Goal: Task Accomplishment & Management: Manage account settings

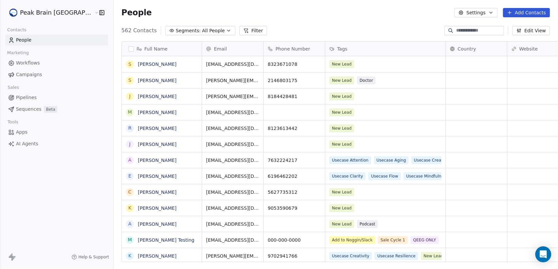
scroll to position [232, 463]
click at [57, 14] on html "Peak Brain [GEOGRAPHIC_DATA] Contacts People Marketing Workflows Campaigns Sale…" at bounding box center [279, 134] width 558 height 269
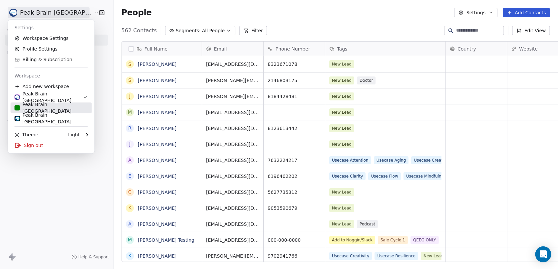
click at [58, 108] on div "Peak Brain [GEOGRAPHIC_DATA]" at bounding box center [51, 107] width 73 height 13
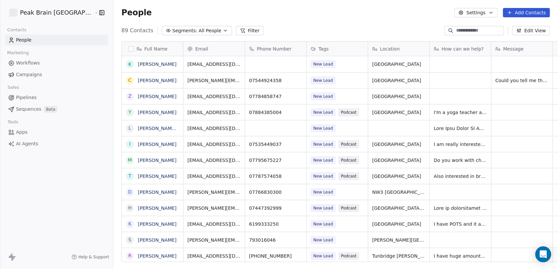
scroll to position [232, 463]
click at [27, 96] on span "Pipelines" at bounding box center [26, 97] width 21 height 7
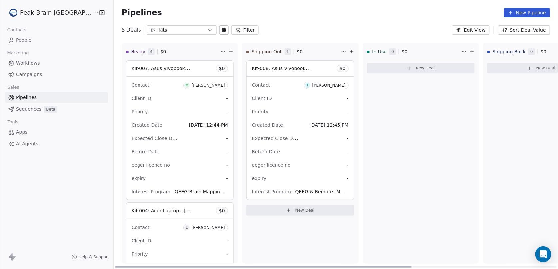
click at [179, 71] on div "Kit-007: Asus Vivobook Silver New - [PERSON_NAME] & [PERSON_NAME] $ 0" at bounding box center [179, 69] width 107 height 16
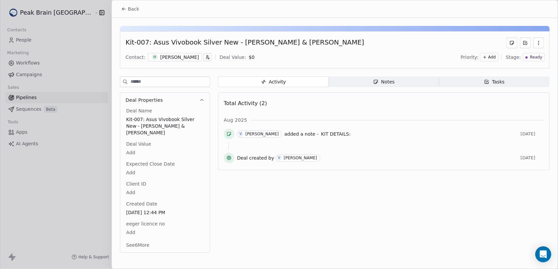
click at [132, 10] on span "Back" at bounding box center [133, 9] width 11 height 7
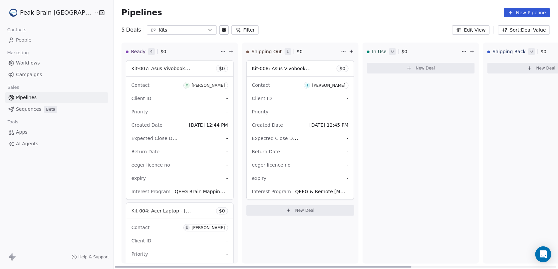
click at [175, 71] on div "Kit-007: Asus Vivobook Silver New - [PERSON_NAME] & [PERSON_NAME] $ 0" at bounding box center [179, 69] width 107 height 16
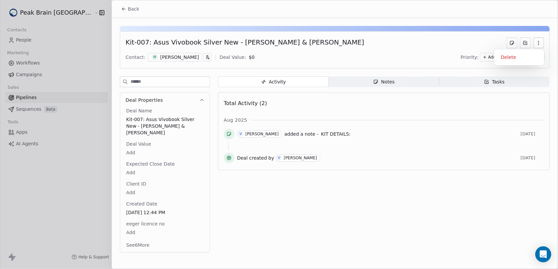
click at [538, 42] on icon "button" at bounding box center [538, 42] width 5 height 5
click at [513, 58] on div "Delete" at bounding box center [519, 57] width 45 height 11
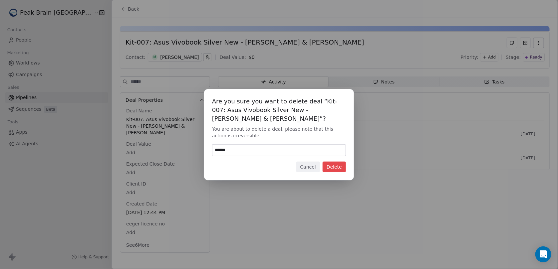
type input "******"
drag, startPoint x: 337, startPoint y: 165, endPoint x: 342, endPoint y: 163, distance: 4.8
click at [337, 165] on button "Delete" at bounding box center [333, 167] width 23 height 11
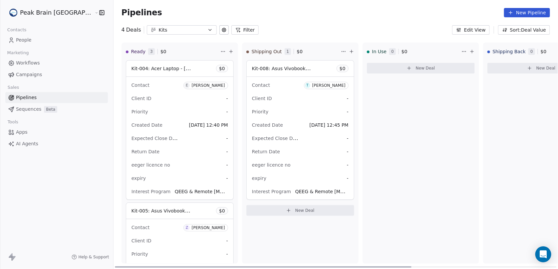
click at [198, 51] on html "Peak Brain [GEOGRAPHIC_DATA] Contacts People Marketing Workflows Campaigns Sale…" at bounding box center [279, 134] width 558 height 269
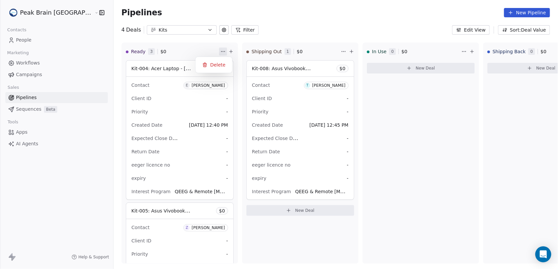
click at [215, 92] on html "Peak Brain [GEOGRAPHIC_DATA] Contacts People Marketing Workflows Campaigns Sale…" at bounding box center [279, 134] width 558 height 269
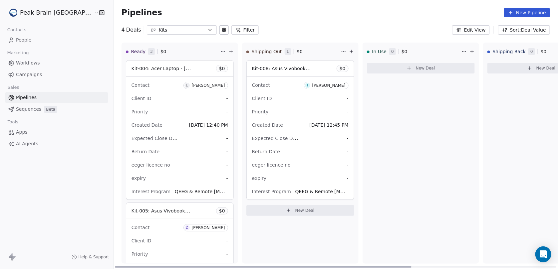
click at [171, 67] on div "Kit-004: Acer Laptop - [PERSON_NAME] $ 0" at bounding box center [179, 69] width 107 height 16
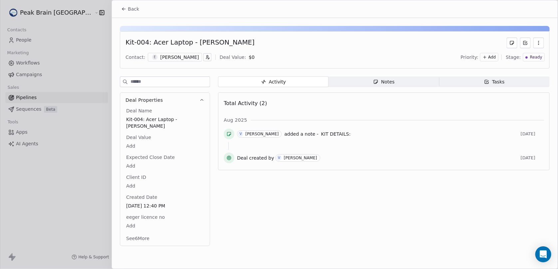
click at [540, 46] on button "button" at bounding box center [538, 43] width 11 height 11
click at [514, 55] on div "Delete" at bounding box center [519, 57] width 45 height 11
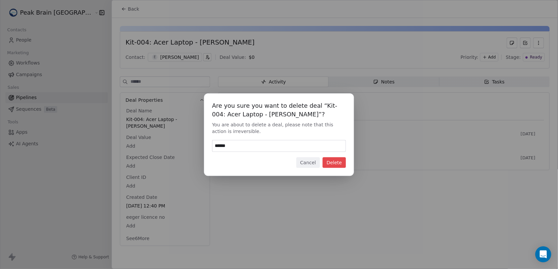
type input "******"
click at [342, 160] on button "Delete" at bounding box center [333, 162] width 23 height 11
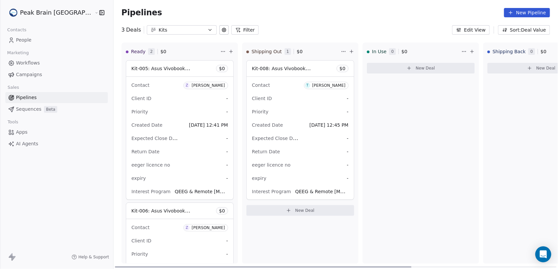
click at [168, 67] on div "Kit-005: Asus Vivobook Silver - [PERSON_NAME] (Owned) $ 0" at bounding box center [179, 69] width 107 height 16
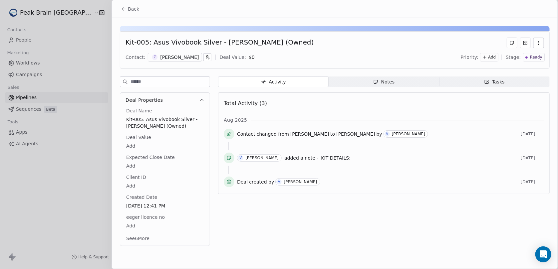
click at [542, 44] on button "button" at bounding box center [538, 43] width 11 height 11
click at [512, 62] on div "Delete" at bounding box center [519, 57] width 45 height 11
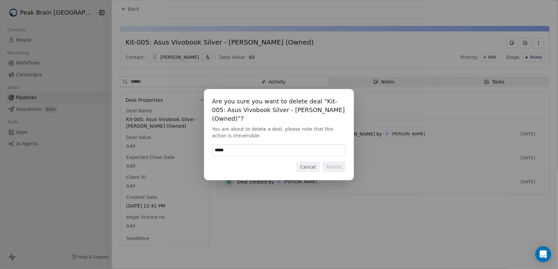
type input "******"
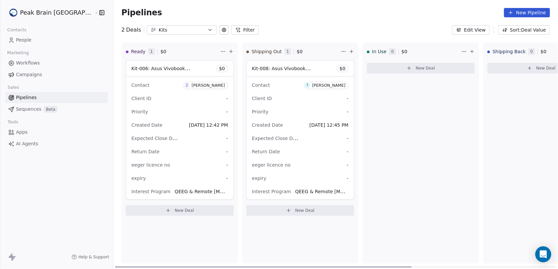
click at [175, 71] on div "Kit-006: Asus Vivobook Silver Ready - DaDo $ 0" at bounding box center [179, 69] width 107 height 16
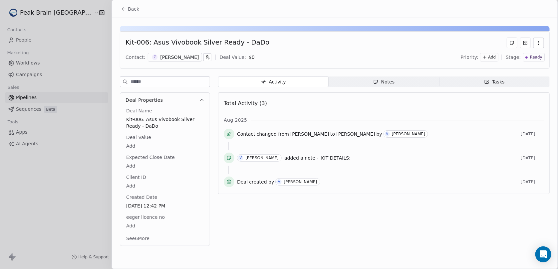
click at [96, 102] on div at bounding box center [279, 134] width 558 height 269
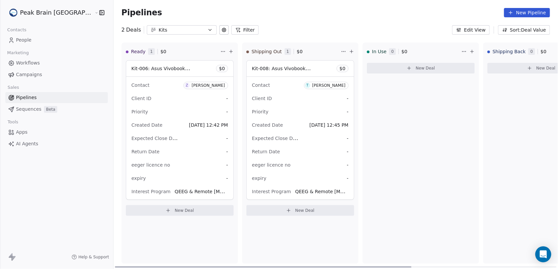
click at [181, 68] on div "Kit-006: Asus Vivobook Silver Ready - DaDo $ 0" at bounding box center [179, 69] width 107 height 16
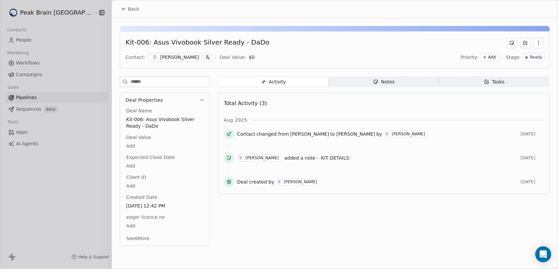
click at [537, 39] on button "button" at bounding box center [538, 43] width 11 height 11
click at [513, 55] on div "Delete" at bounding box center [519, 57] width 45 height 11
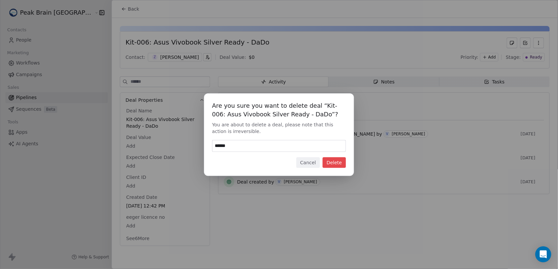
type input "******"
click at [334, 162] on button "Delete" at bounding box center [333, 162] width 23 height 11
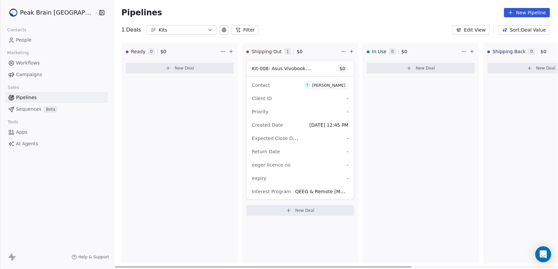
click at [183, 231] on div "Ready 0 $ 0 New Deal" at bounding box center [179, 153] width 116 height 221
